Goal: Task Accomplishment & Management: Manage account settings

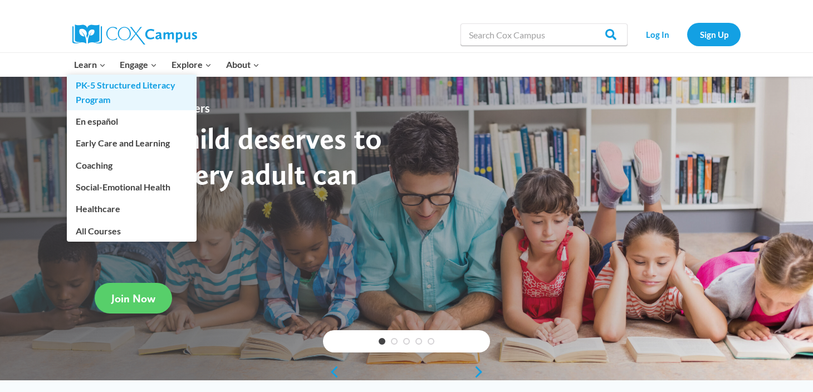
click at [100, 79] on link "PK-5 Structured Literacy Program" at bounding box center [132, 93] width 130 height 36
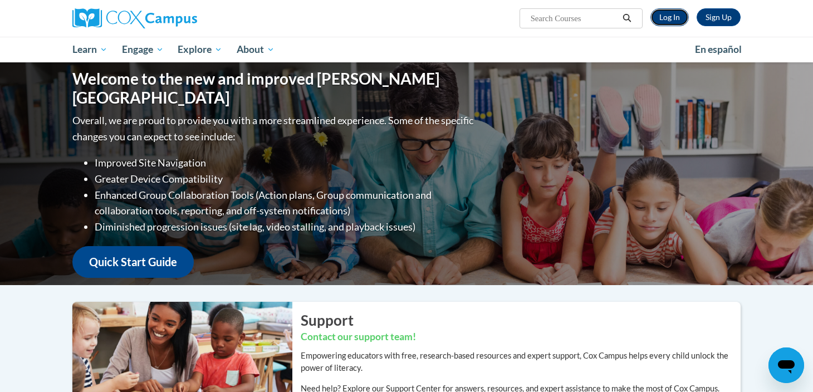
click at [674, 12] on link "Log In" at bounding box center [670, 17] width 38 height 18
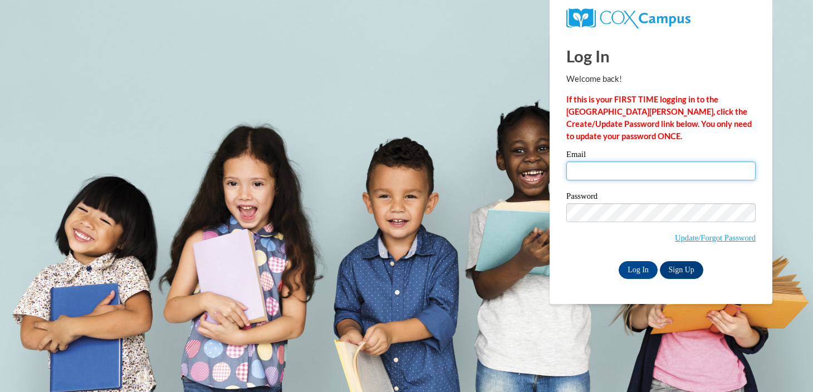
click at [618, 174] on input "Email" at bounding box center [661, 171] width 189 height 19
click at [670, 172] on input "Email" at bounding box center [661, 171] width 189 height 19
type input "sgarciavel@waukesha.k12.wi.us"
click at [619, 261] on input "Log In" at bounding box center [638, 270] width 39 height 18
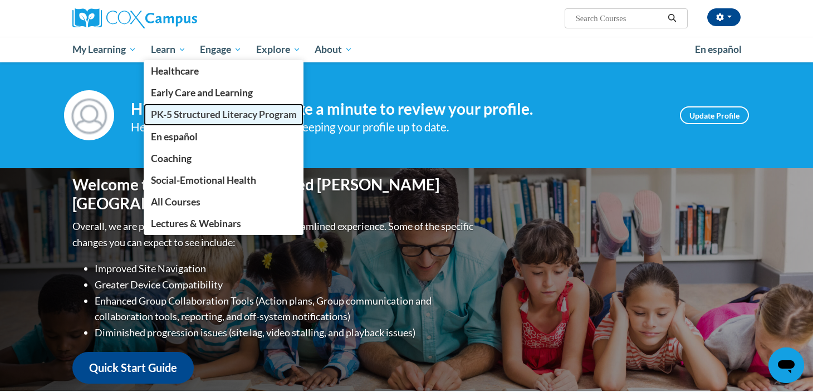
click at [202, 112] on span "PK-5 Structured Literacy Program" at bounding box center [224, 115] width 146 height 12
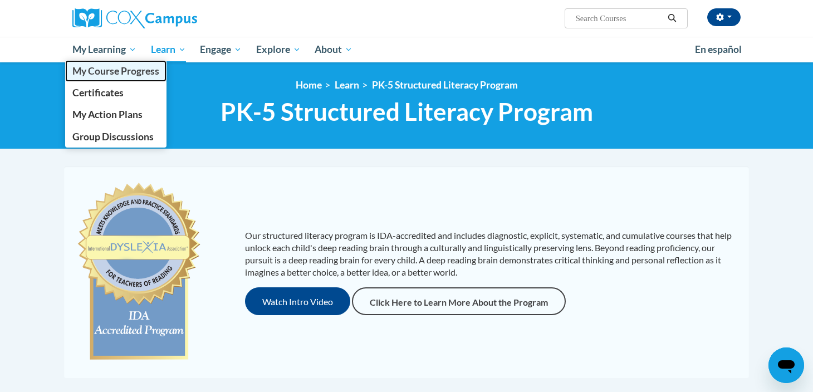
click at [120, 76] on span "My Course Progress" at bounding box center [115, 71] width 87 height 12
